Goal: Task Accomplishment & Management: Use online tool/utility

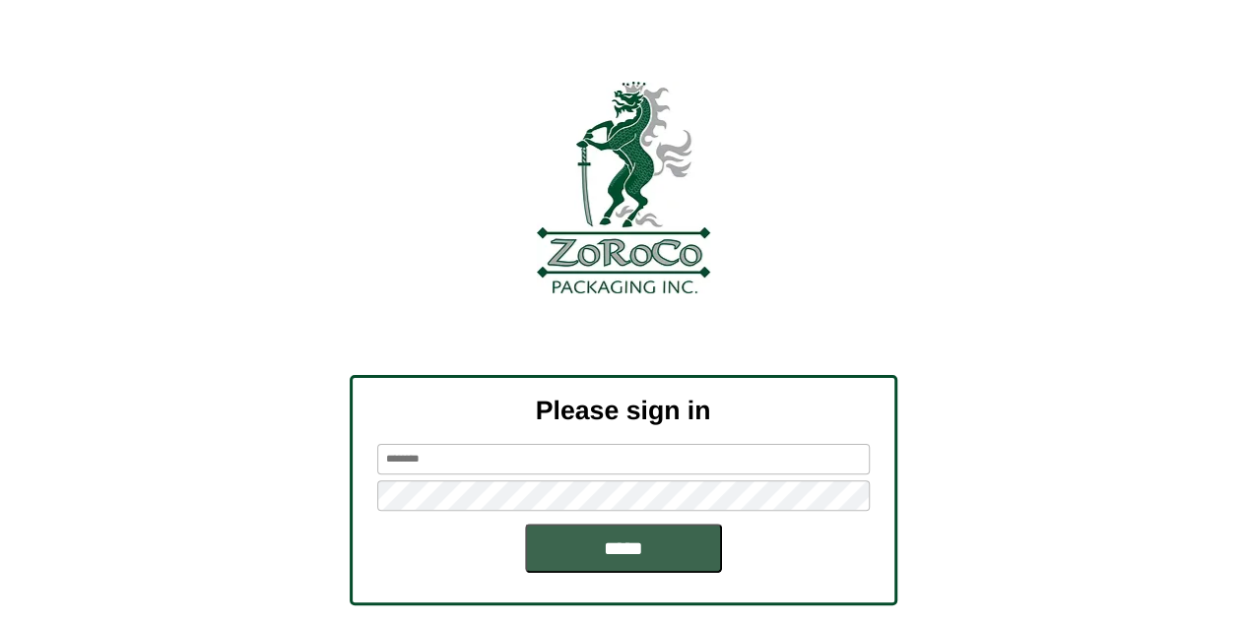
click at [538, 463] on input "text" at bounding box center [623, 459] width 492 height 31
type input "*******"
click at [525, 524] on input "*****" at bounding box center [623, 548] width 197 height 49
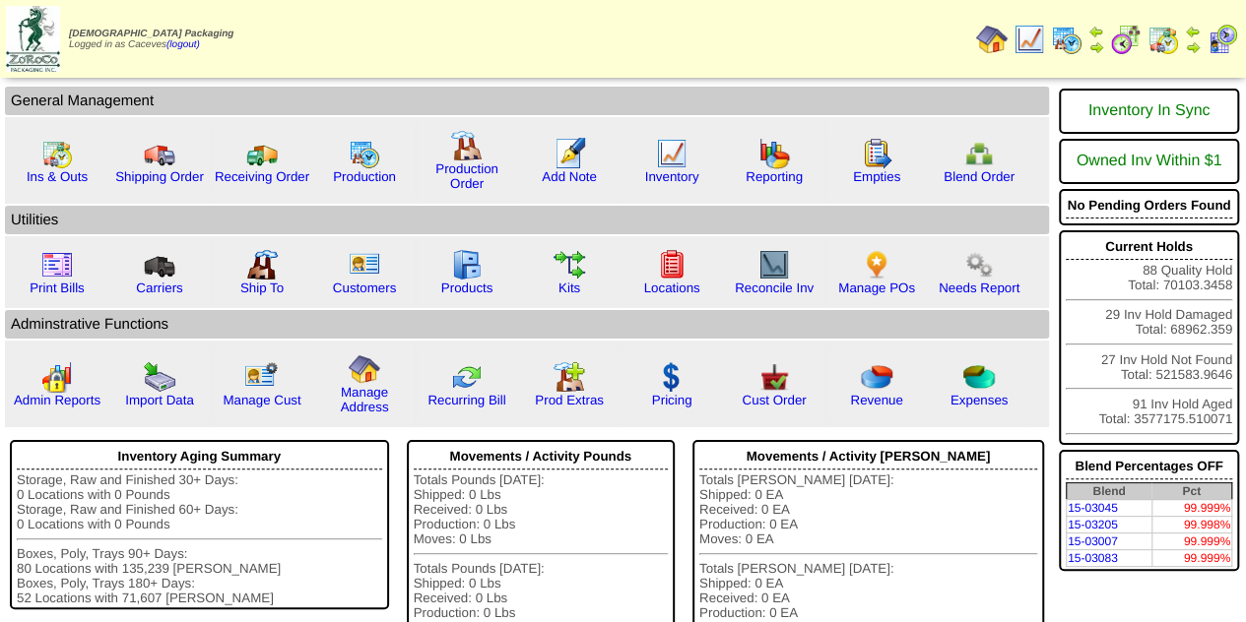
click at [1069, 34] on img at bounding box center [1067, 40] width 32 height 32
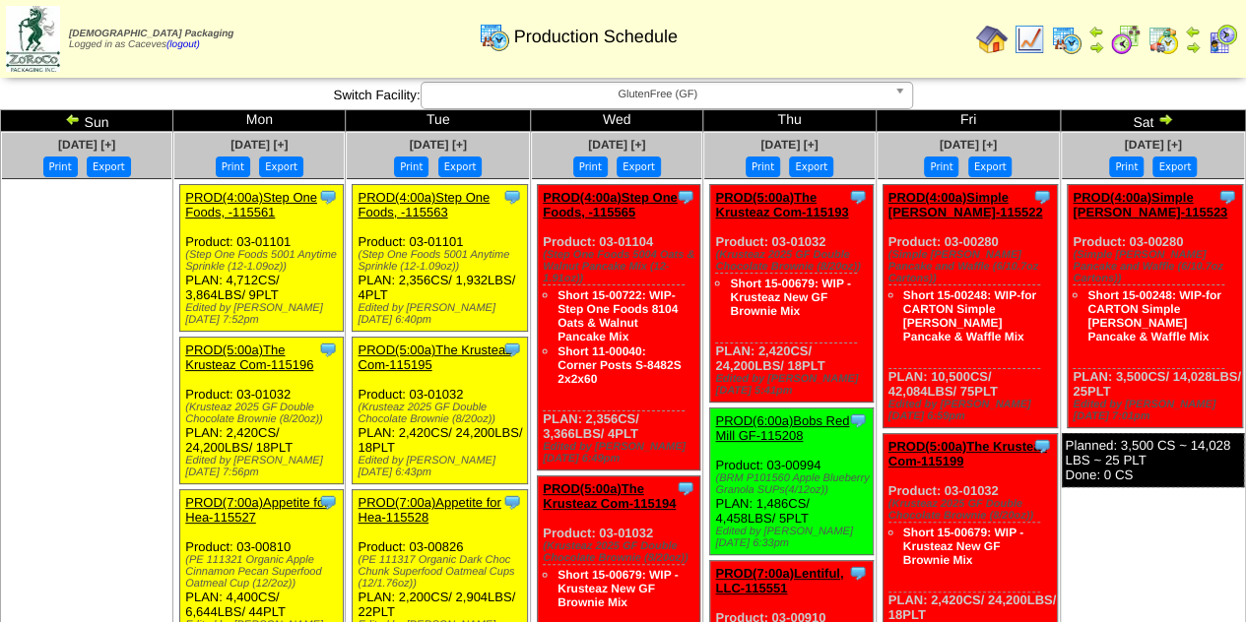
click at [81, 119] on img at bounding box center [73, 119] width 16 height 16
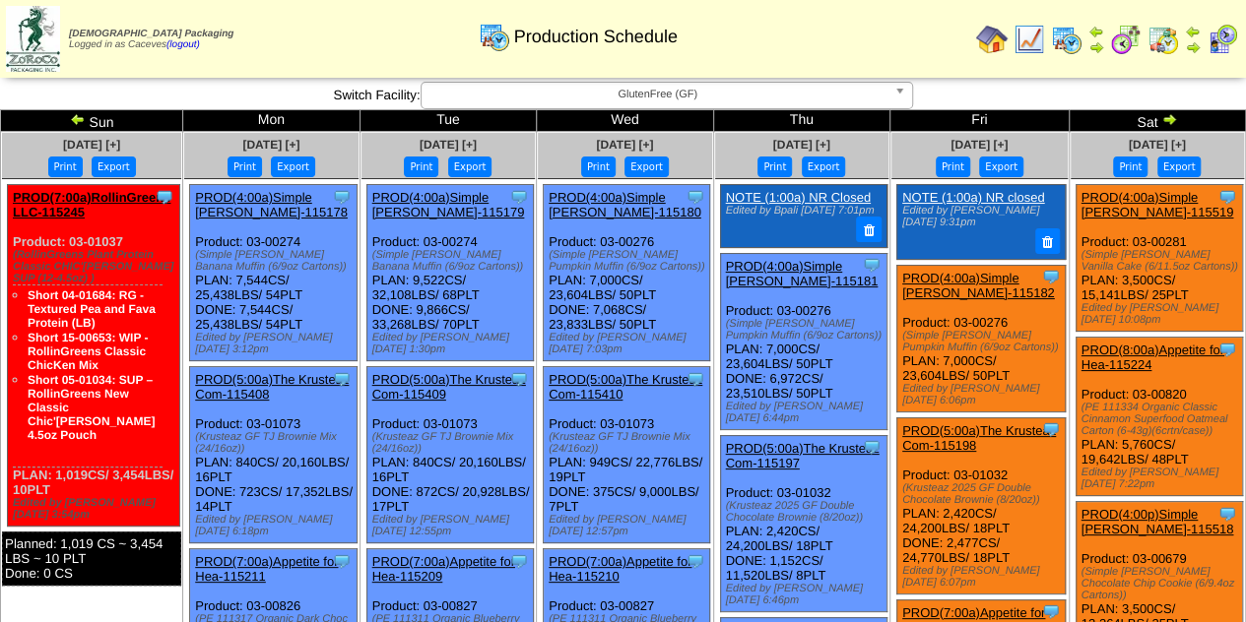
click at [1170, 269] on div "(Simple [PERSON_NAME] Vanilla Cake (6/11.5oz Cartons))" at bounding box center [1161, 261] width 161 height 24
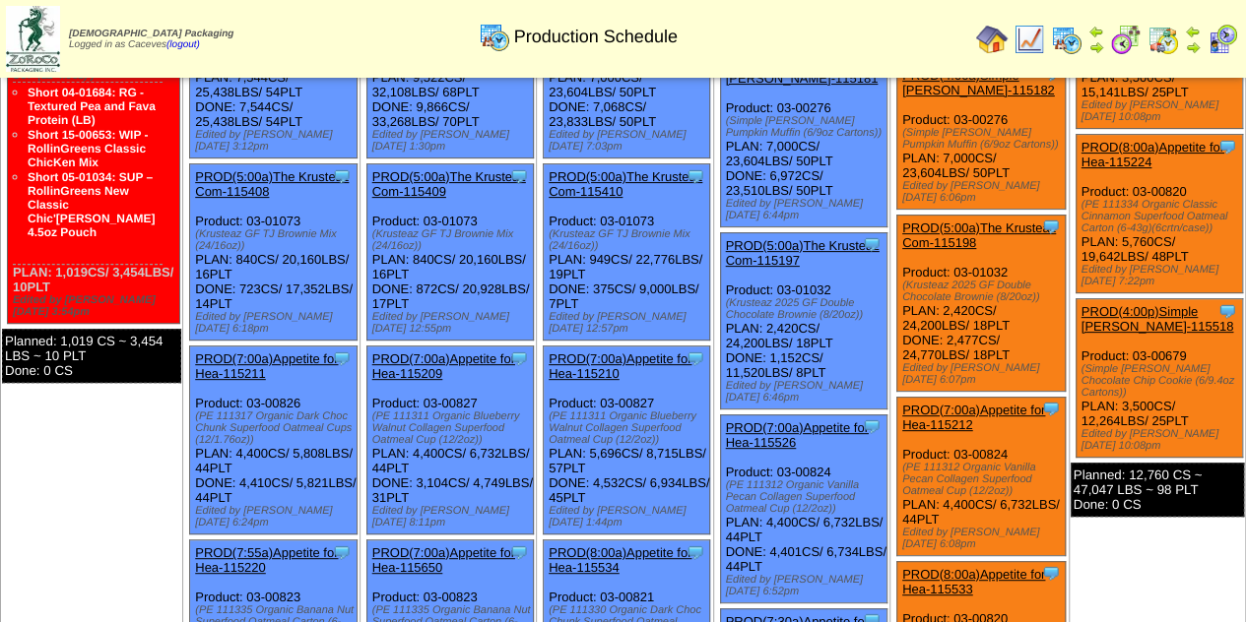
scroll to position [197, 0]
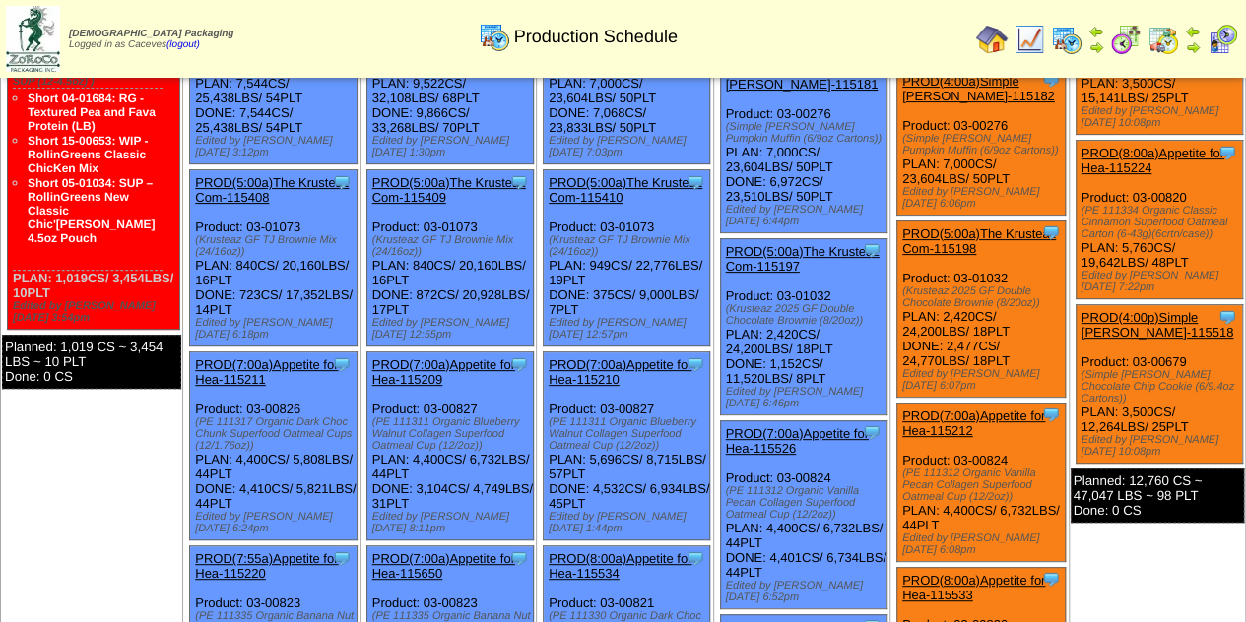
drag, startPoint x: 1201, startPoint y: 371, endPoint x: 1073, endPoint y: 359, distance: 127.6
click at [1073, 359] on ul "Clone Item PROD(4:00a)Simple [PERSON_NAME]-115519 Simple [PERSON_NAME] Schedule…" at bounding box center [1157, 255] width 173 height 536
click at [1129, 374] on div "(Simple [PERSON_NAME] Chocolate Chip Cookie (6/9.4oz Cartons))" at bounding box center [1161, 386] width 161 height 35
drag, startPoint x: 1202, startPoint y: 374, endPoint x: 1081, endPoint y: 359, distance: 122.0
click at [1081, 369] on div "(Simple [PERSON_NAME] Chocolate Chip Cookie (6/9.4oz Cartons))" at bounding box center [1161, 386] width 161 height 35
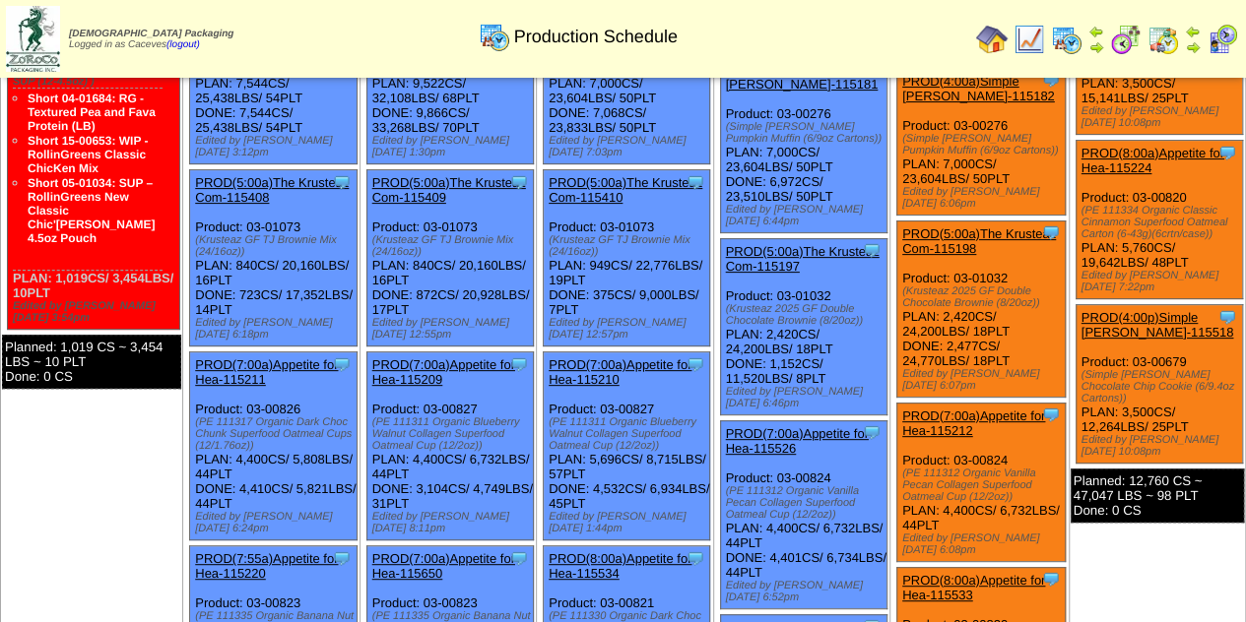
copy div "(Simple [PERSON_NAME] Chocolate Chip Cookie (6/9.4oz Cartons)"
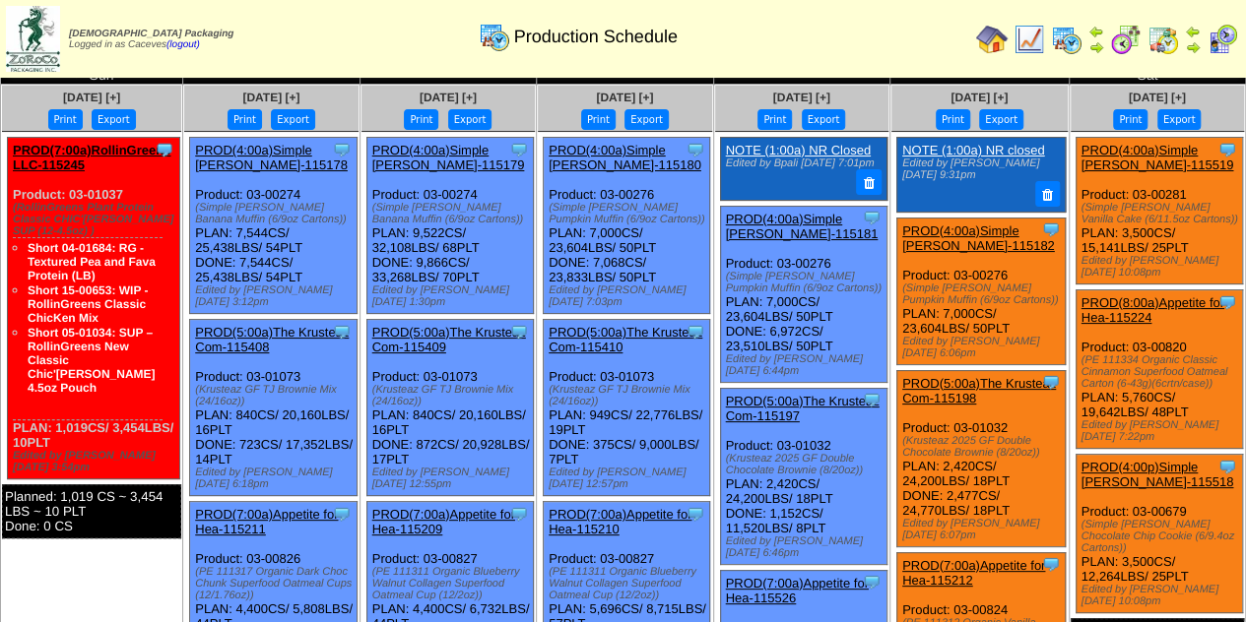
scroll to position [0, 0]
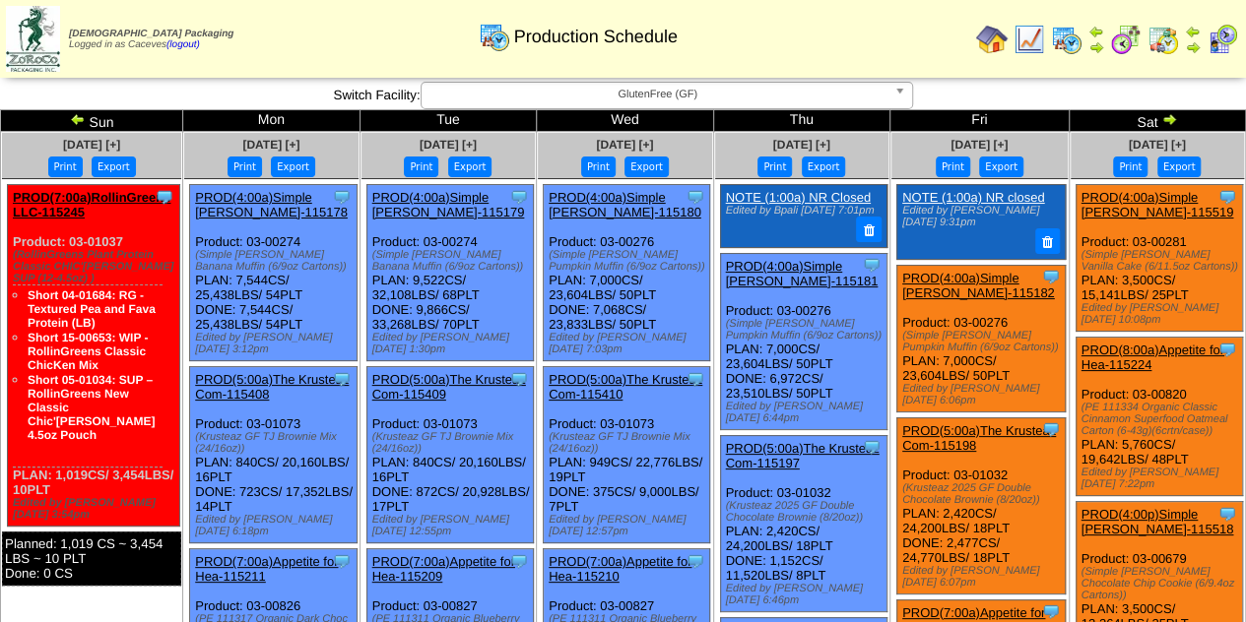
drag, startPoint x: 1209, startPoint y: 428, endPoint x: 1080, endPoint y: 401, distance: 131.9
click at [1081, 402] on div "(PE 111334 Organic Classic Cinnamon Superfood Oatmeal Carton (6-43g)(6crtn/case…" at bounding box center [1161, 419] width 161 height 35
copy div "(PE 111334 Organic Classic Cinnamon Superfood Oatmeal Carton (6-43g)(6crtn/case)"
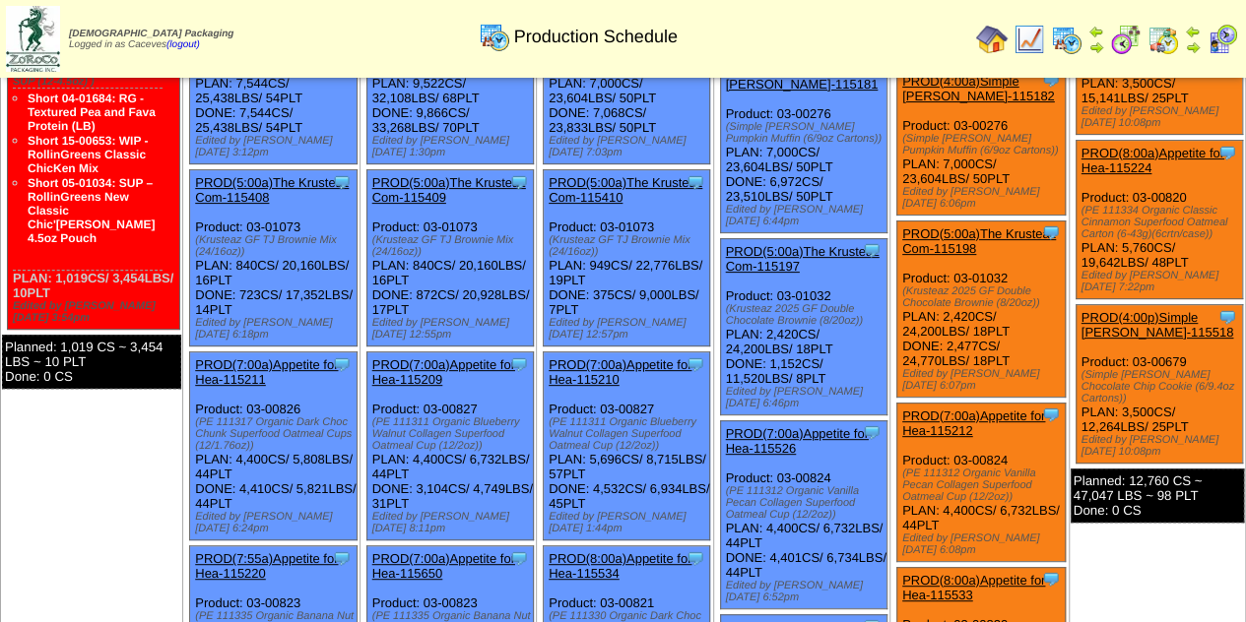
scroll to position [98, 0]
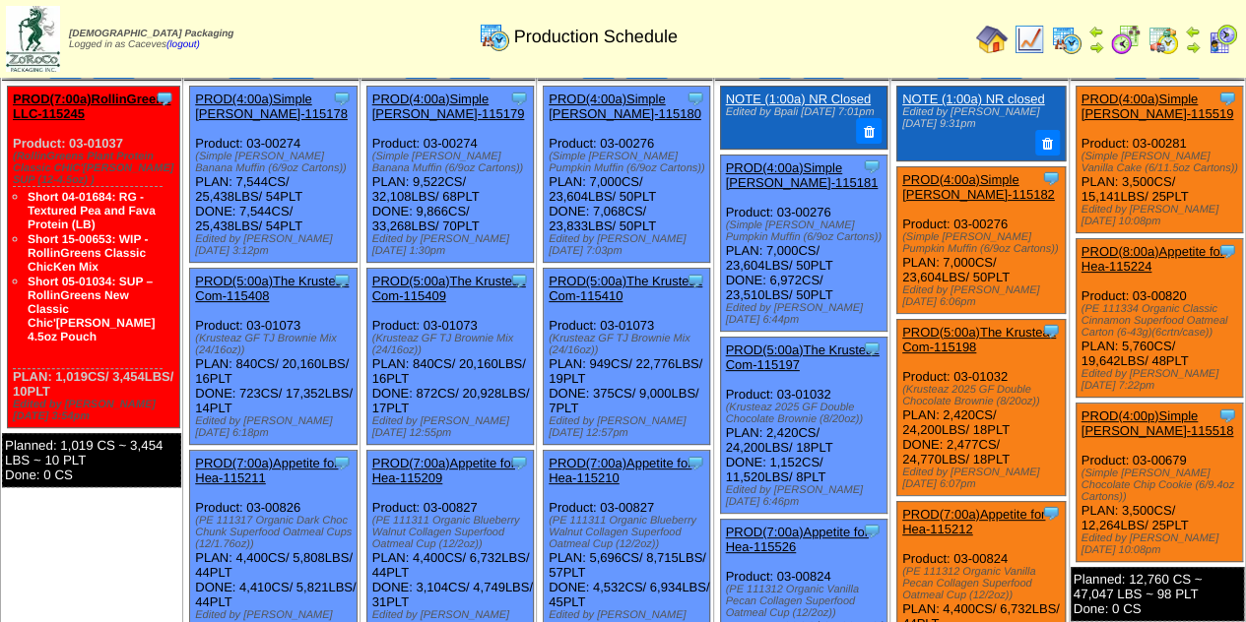
click at [1143, 319] on div "(PE 111334 Organic Classic Cinnamon Superfood Oatmeal Carton (6-43g)(6crtn/case…" at bounding box center [1161, 320] width 161 height 35
